Goal: Find specific page/section: Find specific page/section

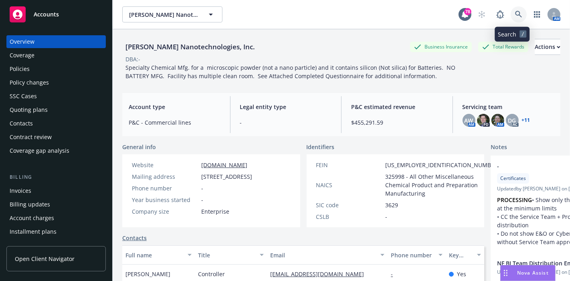
click at [515, 11] on icon at bounding box center [518, 14] width 7 height 7
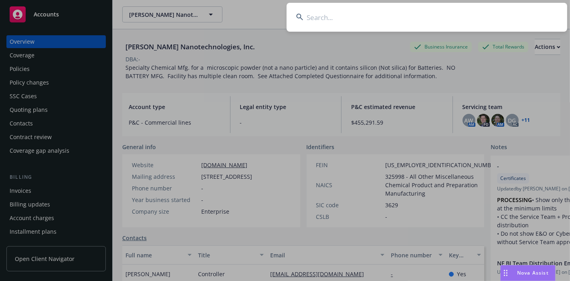
click at [421, 15] on input at bounding box center [427, 17] width 281 height 29
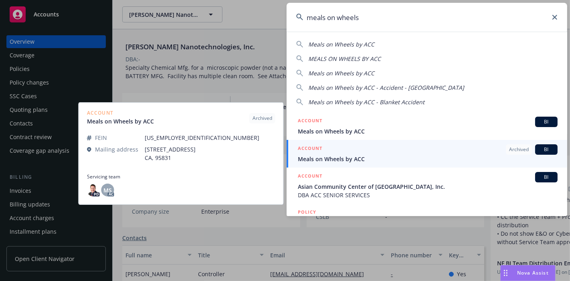
type input "meals on wheels"
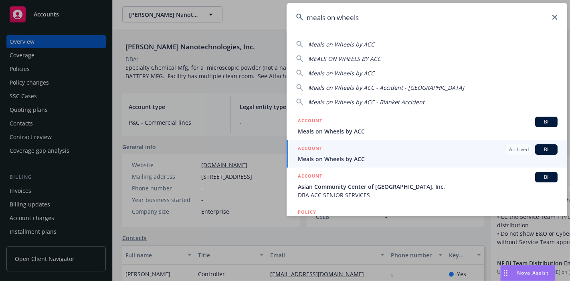
click at [387, 161] on span "Meals on Wheels by ACC" at bounding box center [428, 159] width 260 height 8
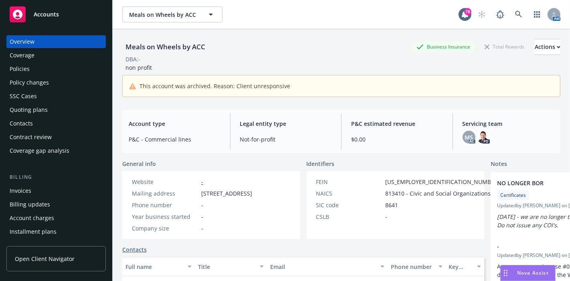
click at [387, 161] on div "Identifiers" at bounding box center [396, 164] width 178 height 8
click at [543, 47] on button "Actions" at bounding box center [548, 47] width 26 height 16
click at [281, 27] on div "Meals on Wheels by ACC Meals on Wheels by ACC 78 AM" at bounding box center [342, 14] width 458 height 29
click at [515, 11] on icon at bounding box center [518, 14] width 7 height 7
